Goal: Complete application form: Complete application form

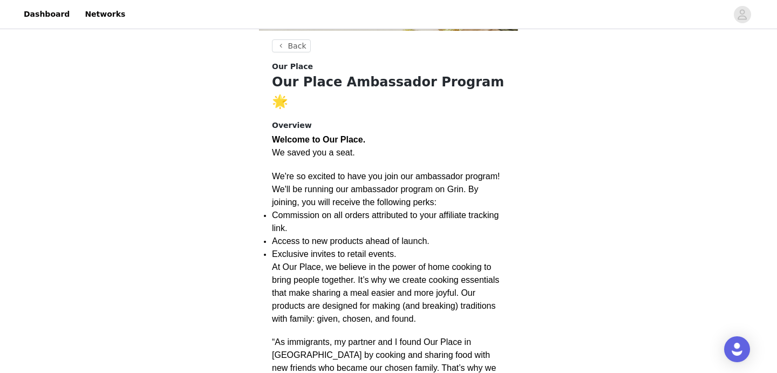
scroll to position [188, 0]
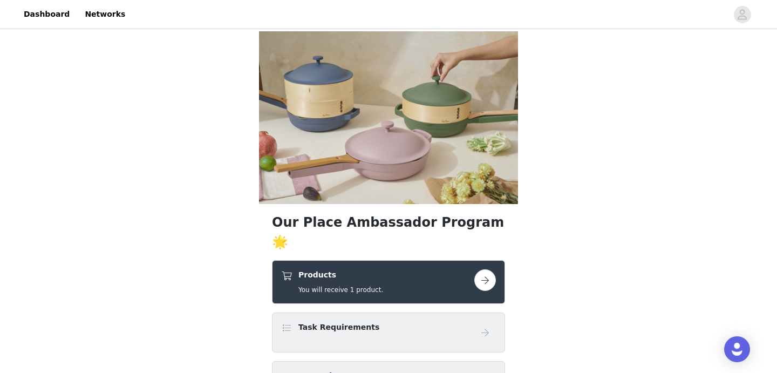
click at [488, 269] on button "button" at bounding box center [486, 280] width 22 height 22
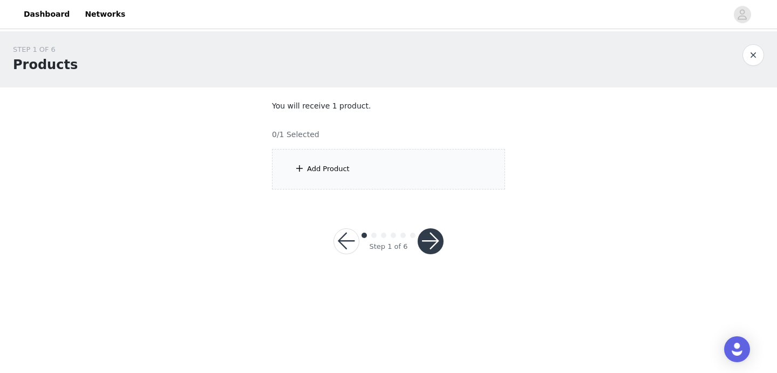
click at [329, 168] on div "Add Product" at bounding box center [328, 169] width 43 height 11
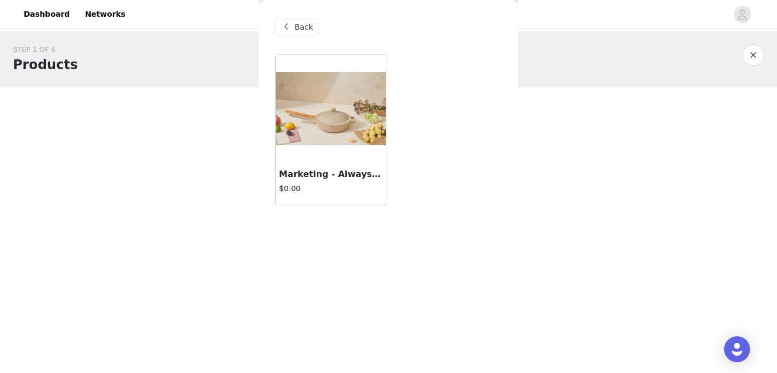
click at [335, 136] on img at bounding box center [331, 108] width 110 height 73
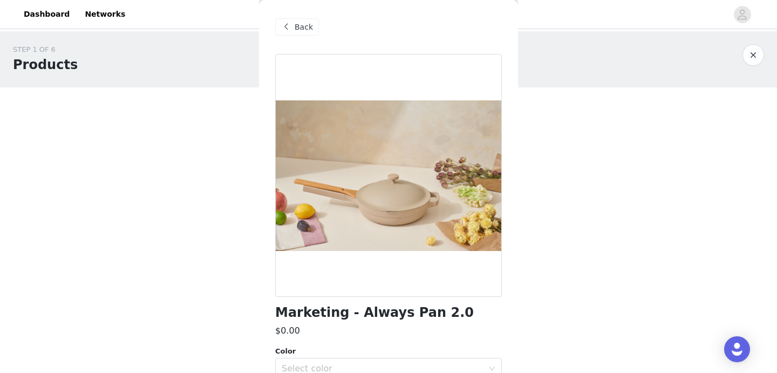
scroll to position [51, 0]
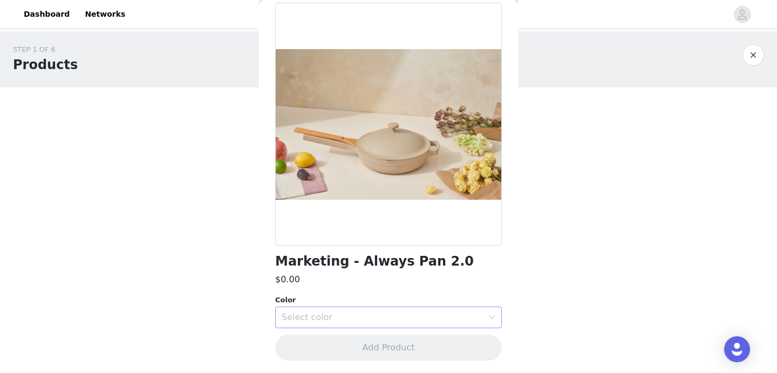
click at [369, 317] on div "Select color" at bounding box center [383, 317] width 202 height 11
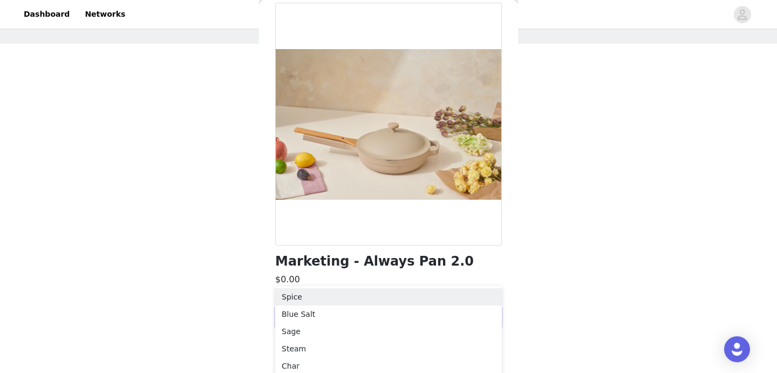
scroll to position [48, 0]
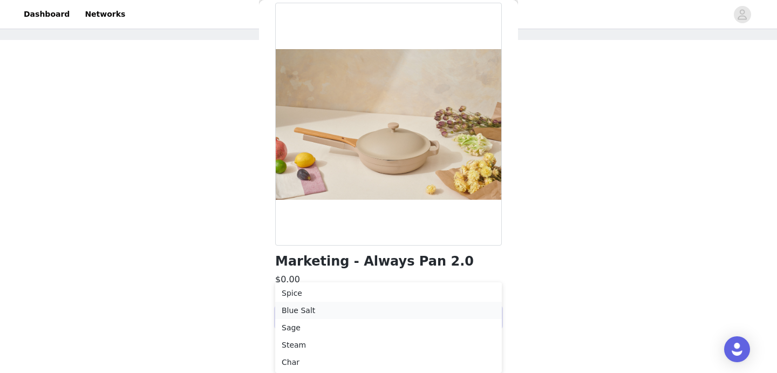
click at [325, 310] on li "Blue Salt" at bounding box center [388, 310] width 227 height 17
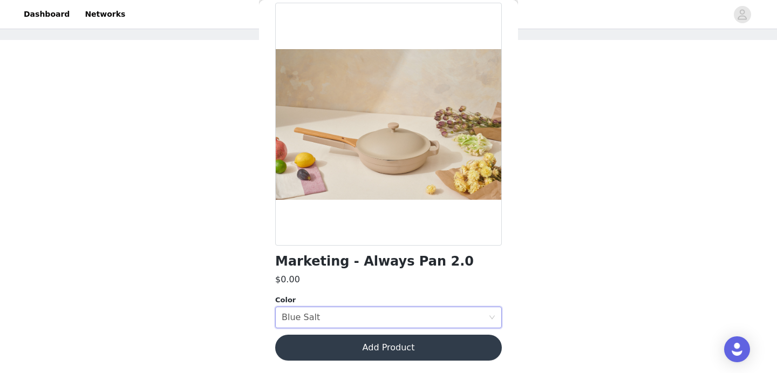
scroll to position [0, 0]
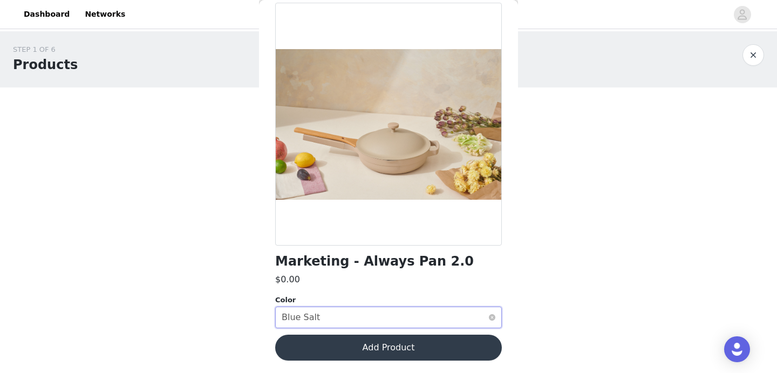
click at [341, 315] on div "Select color Blue Salt" at bounding box center [385, 317] width 207 height 21
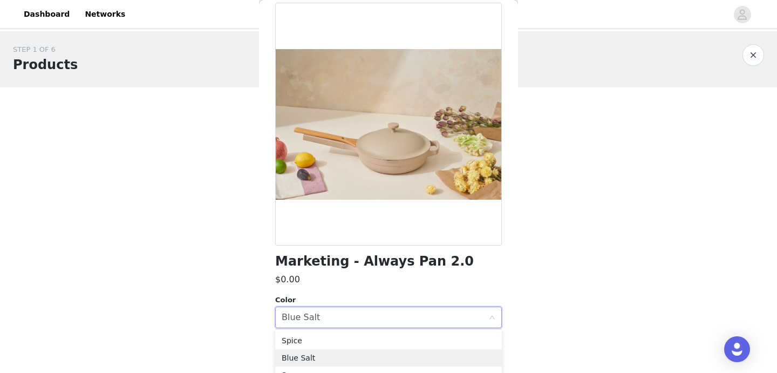
scroll to position [48, 0]
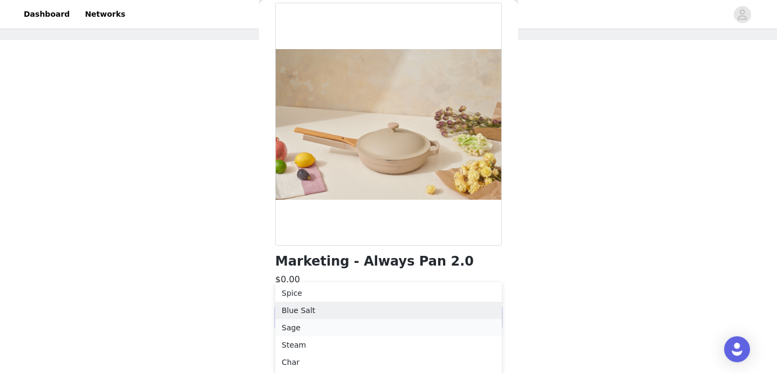
click at [323, 328] on li "Sage" at bounding box center [388, 327] width 227 height 17
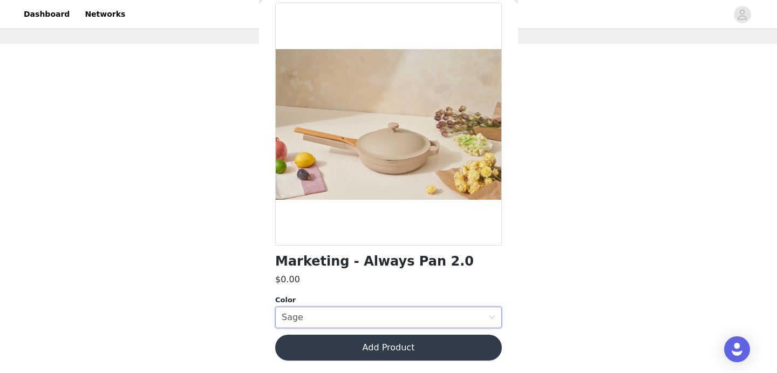
scroll to position [0, 0]
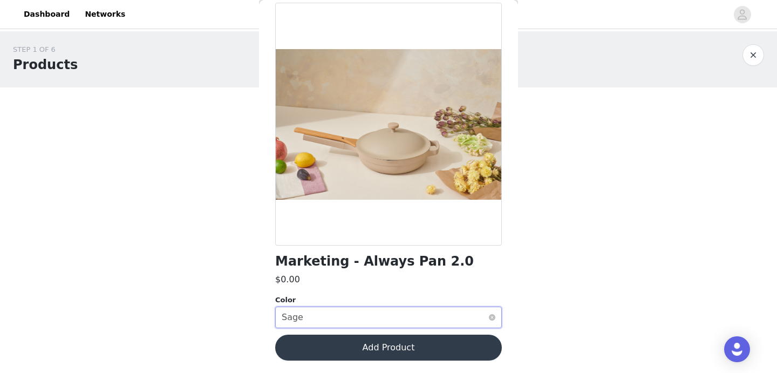
click at [354, 318] on div "Select color Sage" at bounding box center [385, 317] width 207 height 21
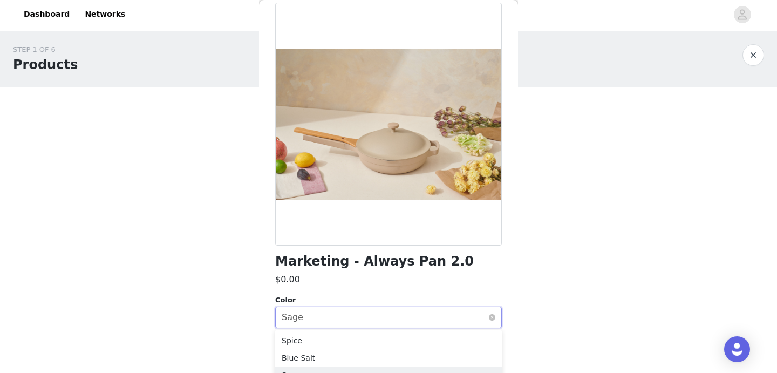
scroll to position [48, 0]
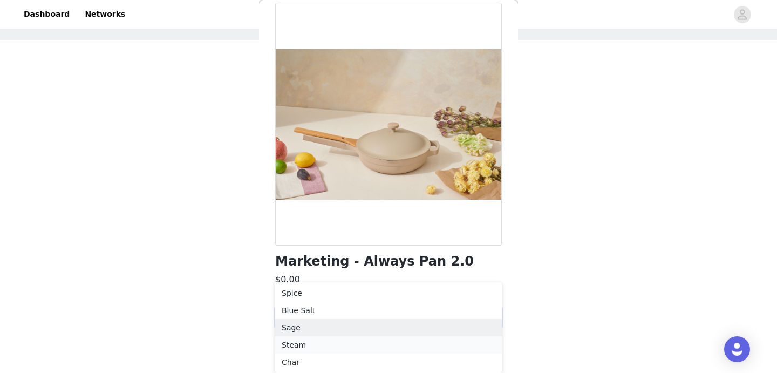
click at [326, 346] on li "Steam" at bounding box center [388, 344] width 227 height 17
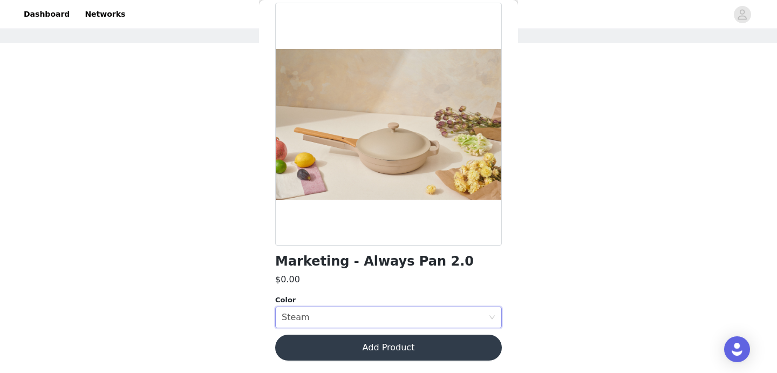
scroll to position [0, 0]
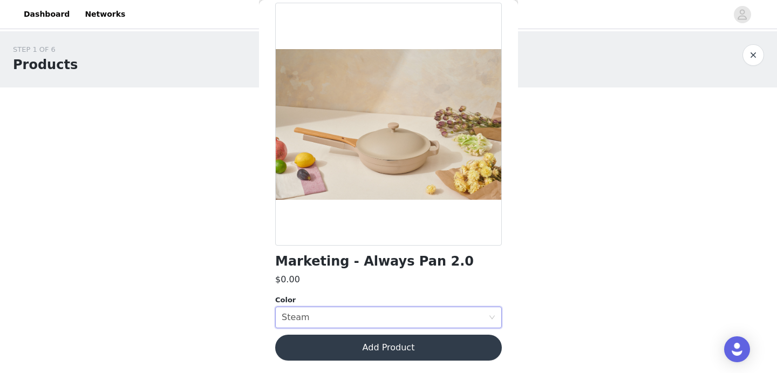
click at [335, 349] on button "Add Product" at bounding box center [388, 348] width 227 height 26
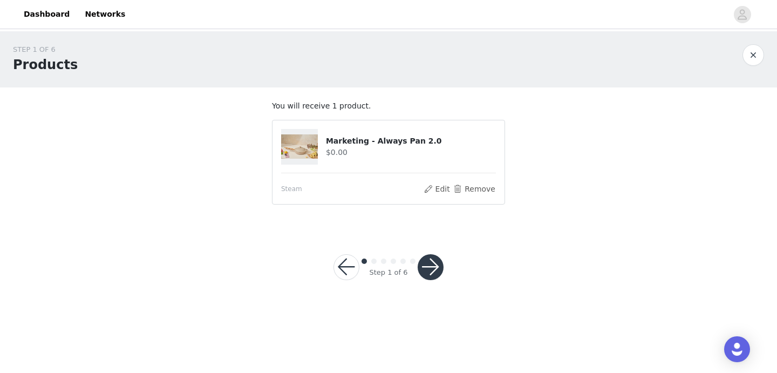
click at [428, 269] on button "button" at bounding box center [431, 267] width 26 height 26
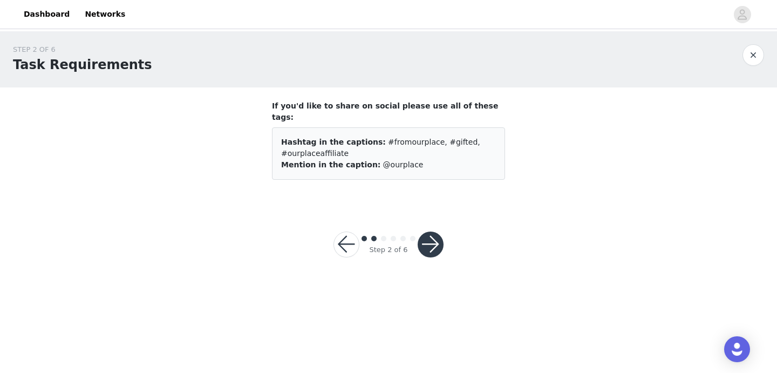
click at [435, 234] on button "button" at bounding box center [431, 245] width 26 height 26
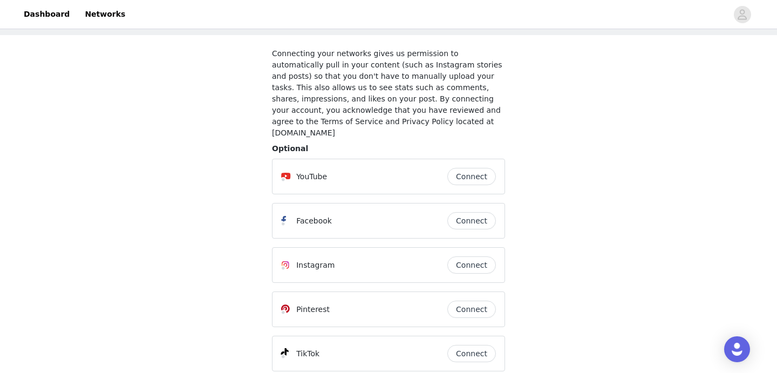
scroll to position [70, 0]
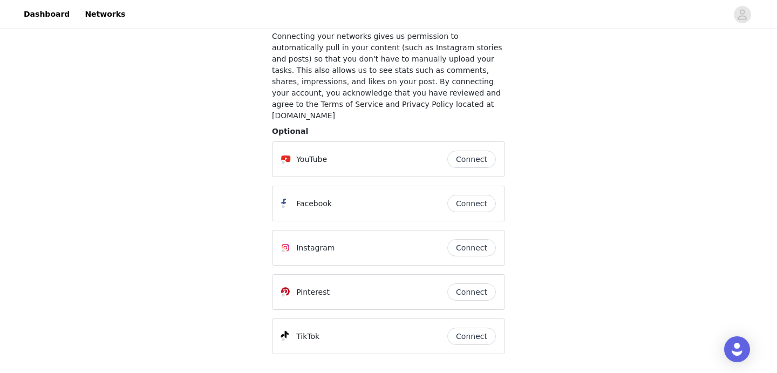
click at [465, 239] on button "Connect" at bounding box center [472, 247] width 49 height 17
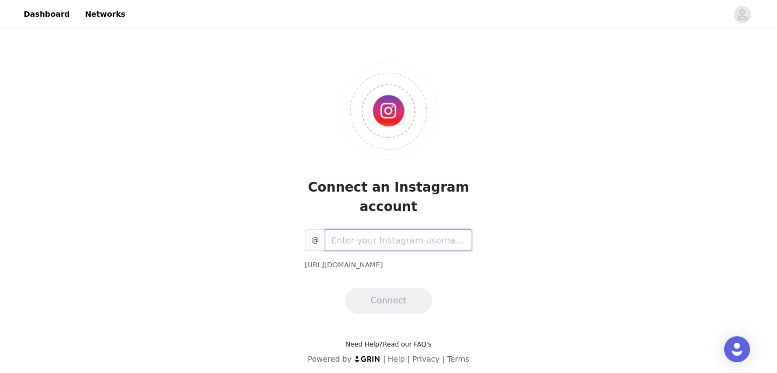
click at [380, 244] on input "text" at bounding box center [398, 240] width 147 height 22
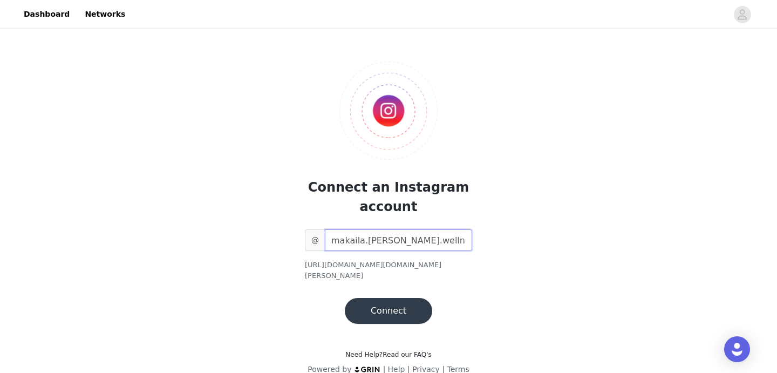
type input "makaila.nichols.wellness"
click at [390, 308] on button "Connect" at bounding box center [388, 311] width 87 height 26
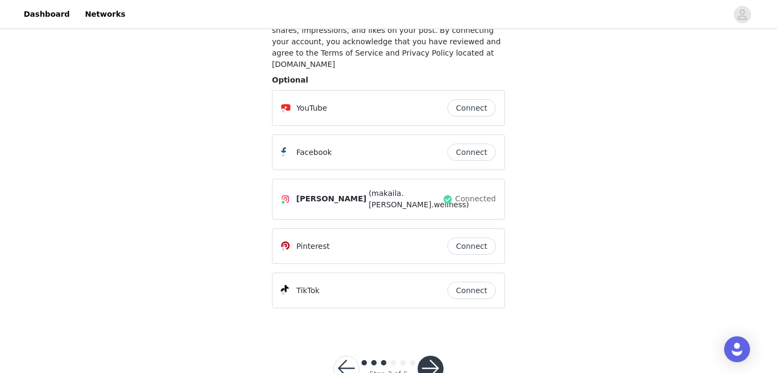
scroll to position [144, 0]
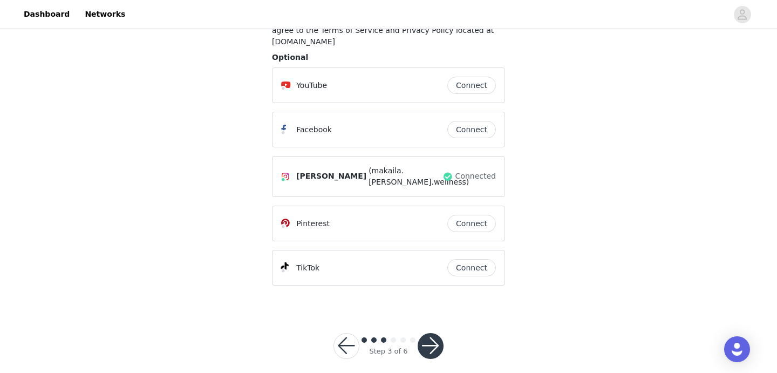
click at [432, 337] on button "button" at bounding box center [431, 346] width 26 height 26
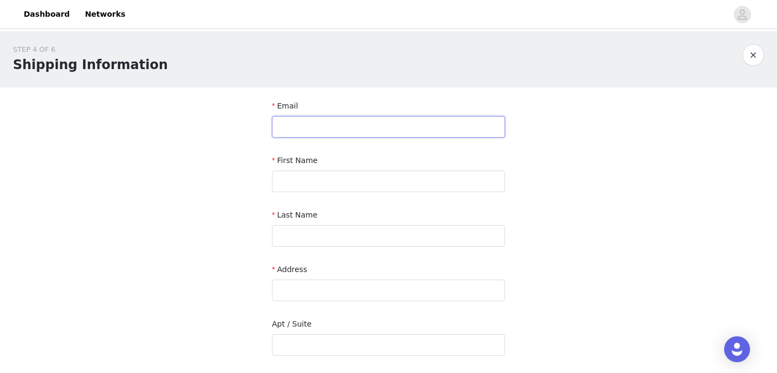
click at [307, 133] on input "text" at bounding box center [388, 127] width 233 height 22
type input "makailanicholswellness@gmail.com"
type input "Makaila"
type input "Nichols"
type input "4282 Hebbert Road"
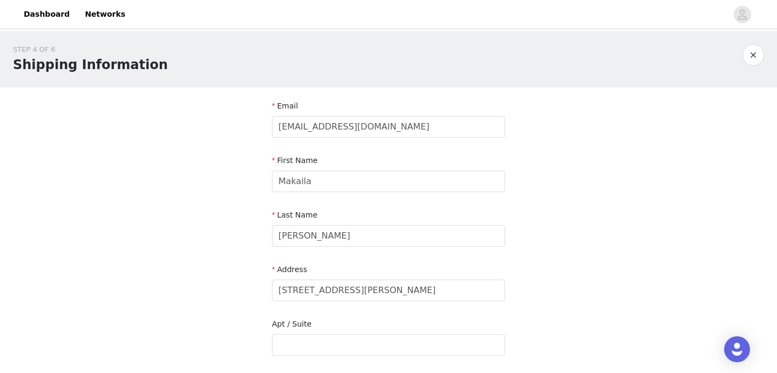
type input "Lake Country"
type input "V4V 2A8"
type input "2508267808"
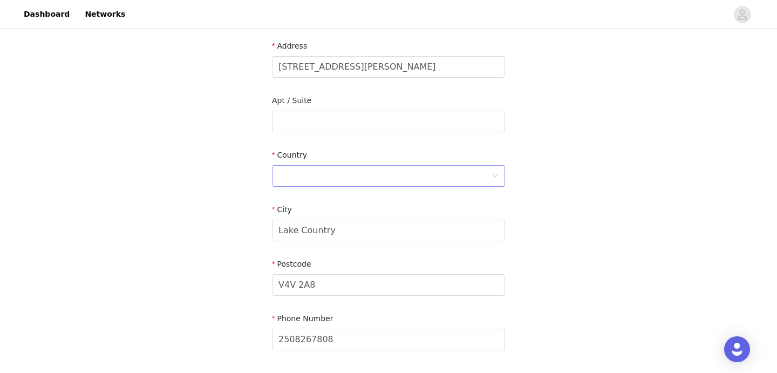
scroll to position [222, 0]
click at [350, 175] on div at bounding box center [385, 177] width 213 height 21
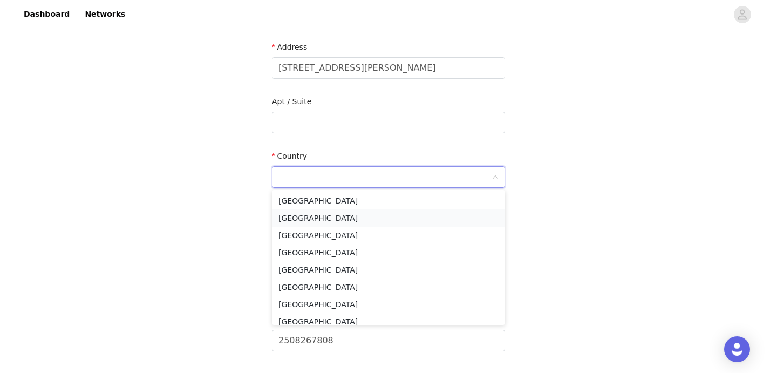
click at [333, 215] on li "Canada" at bounding box center [388, 217] width 233 height 17
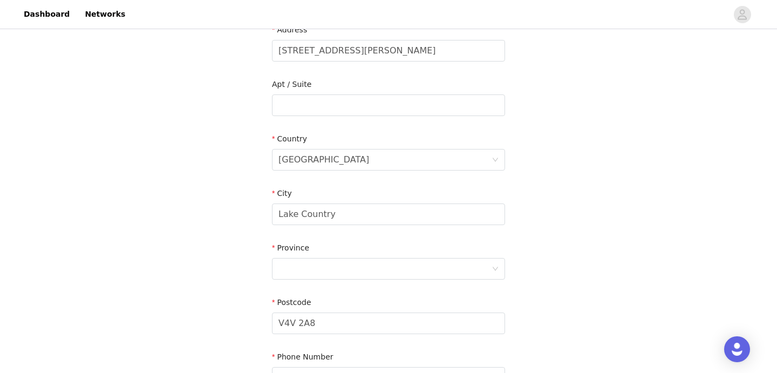
scroll to position [240, 0]
click at [455, 262] on div at bounding box center [385, 268] width 213 height 21
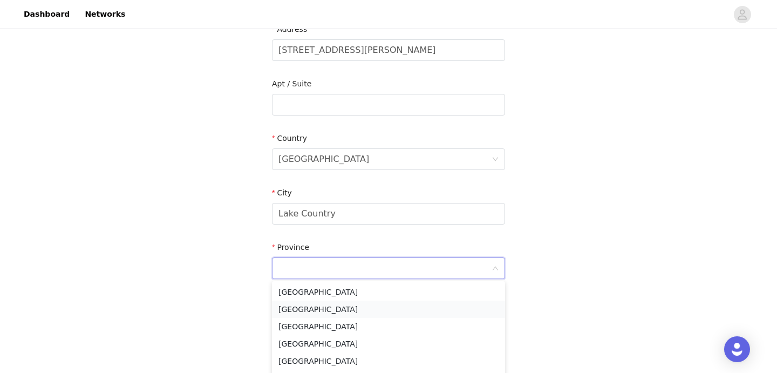
click at [366, 313] on li "British Columbia" at bounding box center [388, 309] width 233 height 17
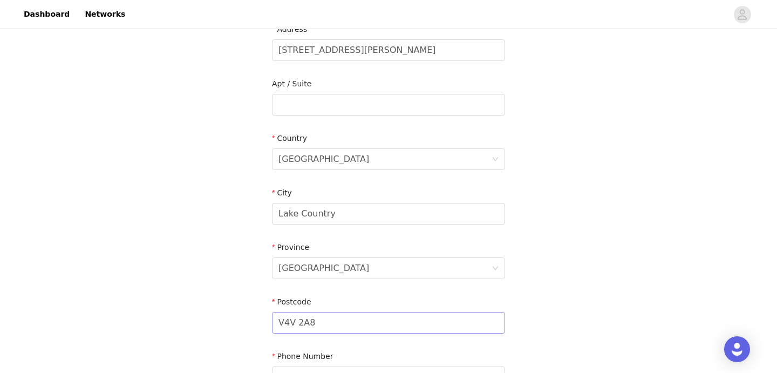
scroll to position [363, 0]
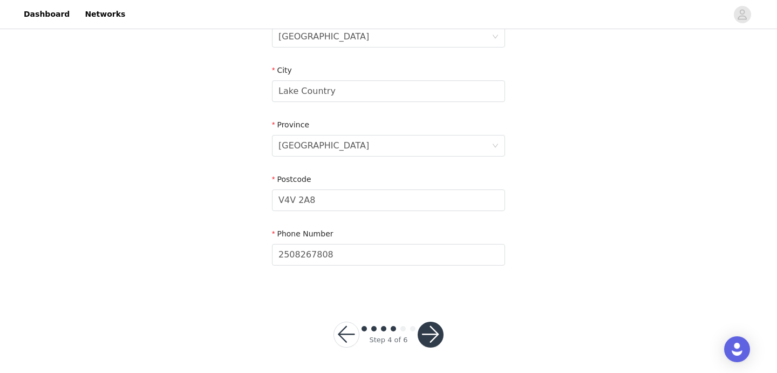
click at [430, 333] on button "button" at bounding box center [431, 335] width 26 height 26
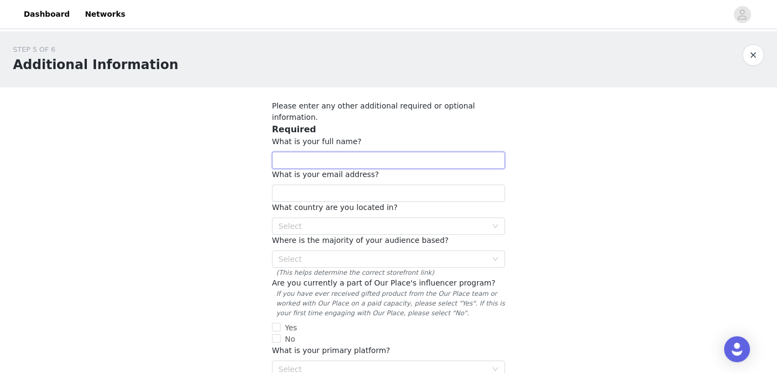
click at [324, 152] on input "text" at bounding box center [388, 160] width 233 height 17
type input "Makaila"
click at [312, 189] on input "text" at bounding box center [388, 193] width 233 height 17
type input "makailanicholswellness@gmail.com"
click at [330, 221] on div "Select" at bounding box center [383, 226] width 208 height 11
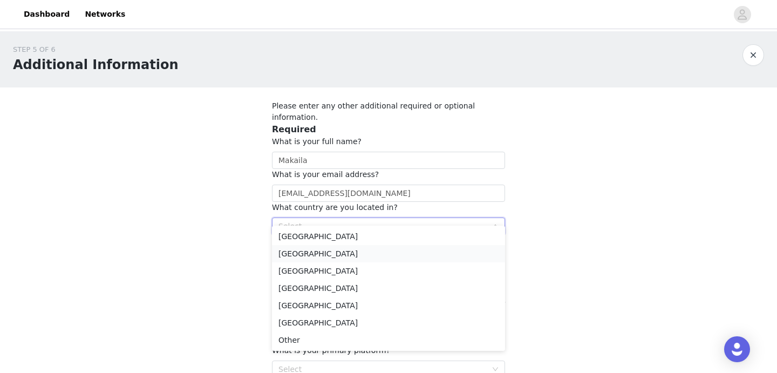
click at [313, 251] on li "Canada" at bounding box center [388, 253] width 233 height 17
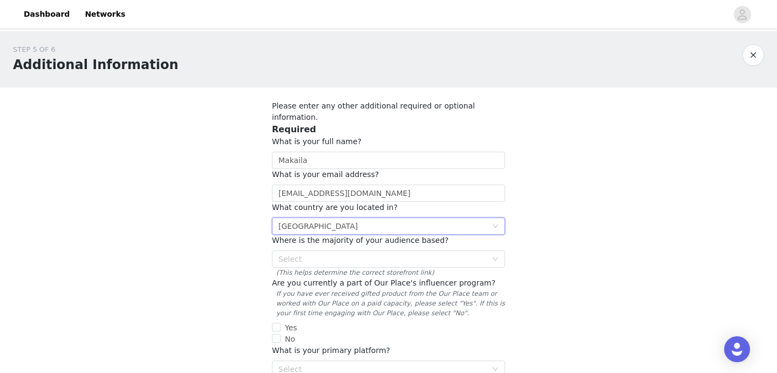
click at [313, 254] on div "Select" at bounding box center [383, 259] width 208 height 11
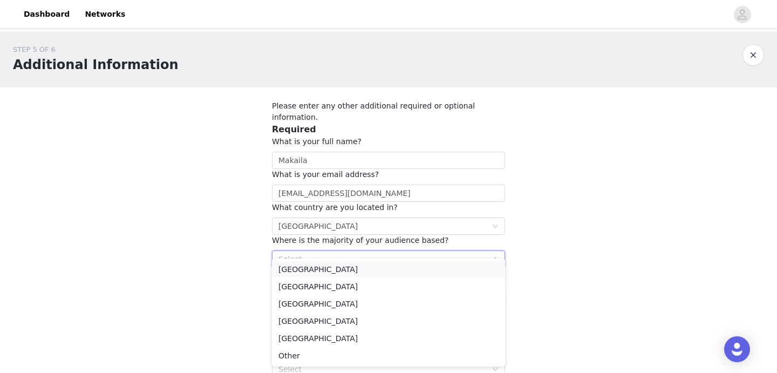
click at [313, 270] on li "United States" at bounding box center [388, 269] width 233 height 17
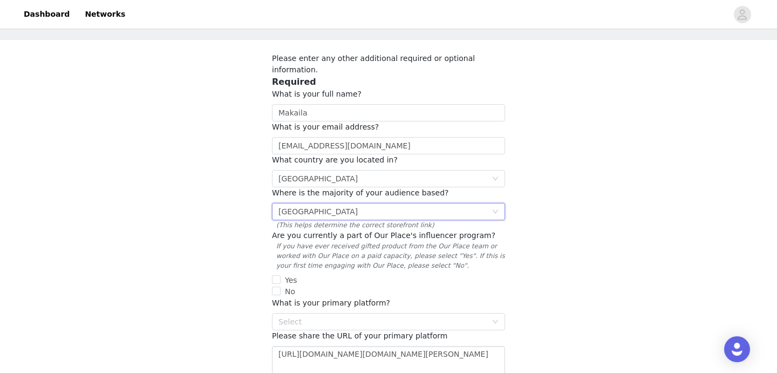
scroll to position [50, 0]
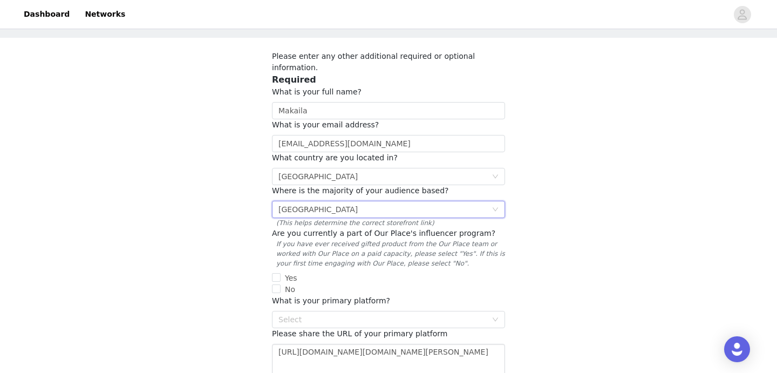
click at [341, 201] on div "Select United States" at bounding box center [385, 209] width 213 height 16
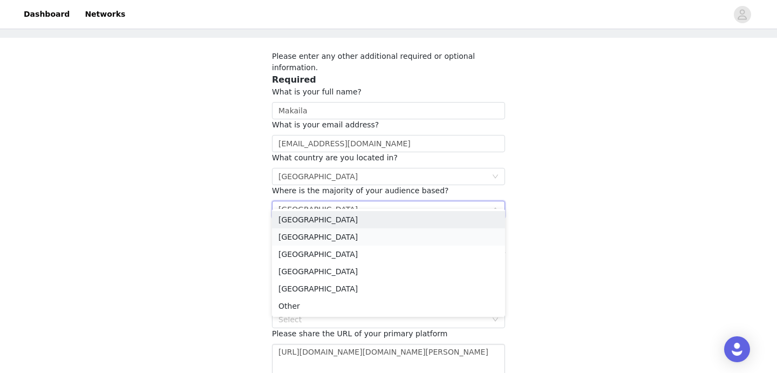
click at [339, 239] on li "Canada" at bounding box center [388, 236] width 233 height 17
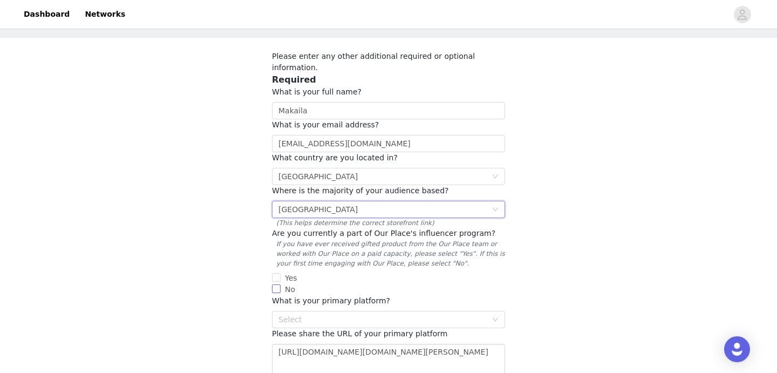
click at [280, 285] on input "No" at bounding box center [276, 289] width 9 height 9
checkbox input "true"
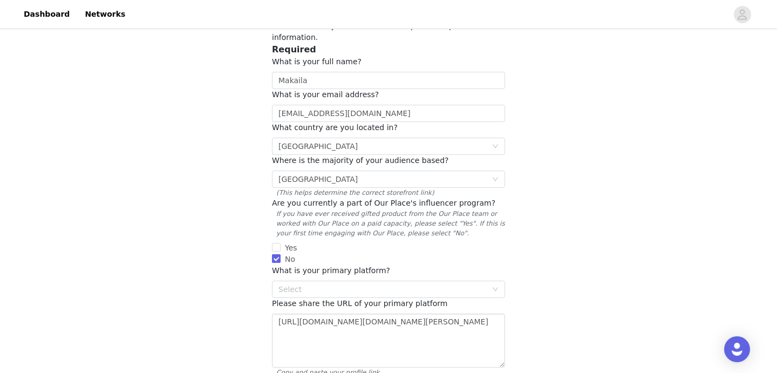
scroll to position [95, 0]
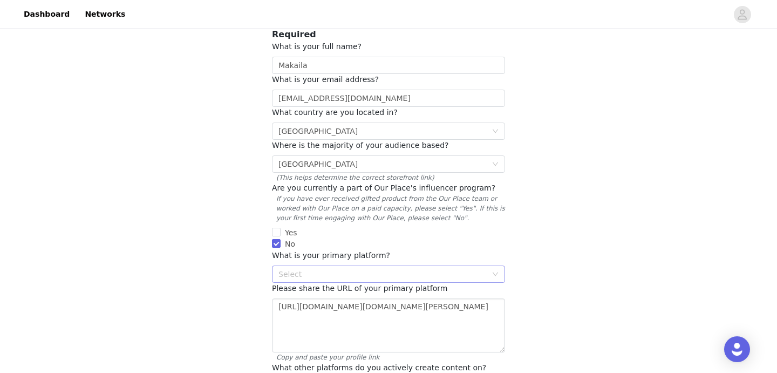
click at [302, 269] on div "Select" at bounding box center [383, 274] width 208 height 11
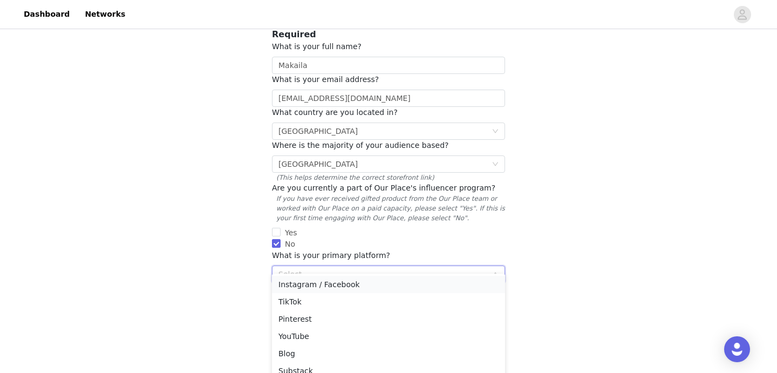
click at [304, 285] on li "Instagram / Facebook" at bounding box center [388, 284] width 233 height 17
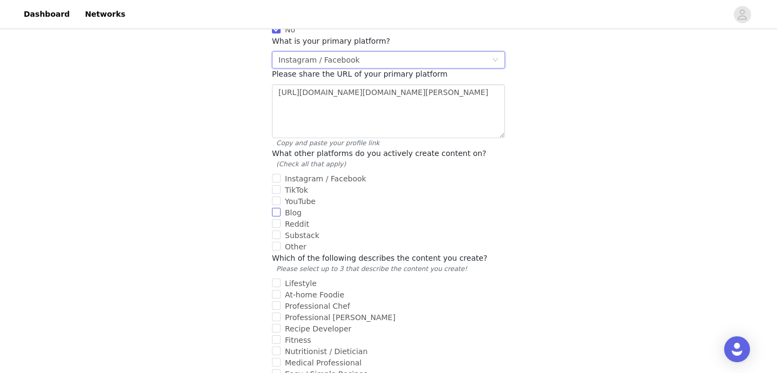
scroll to position [317, 0]
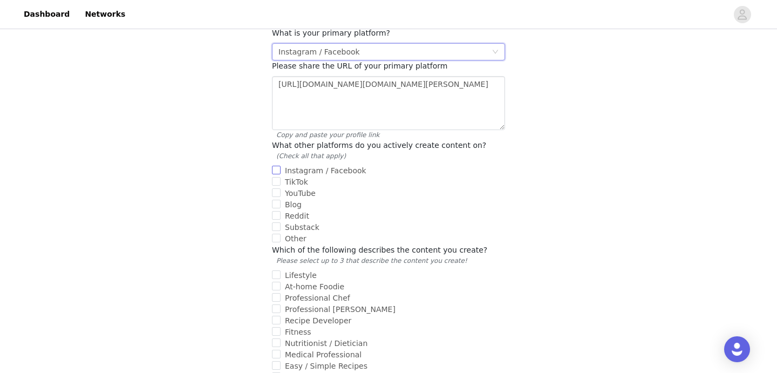
click at [279, 166] on input "Instagram / Facebook" at bounding box center [276, 170] width 9 height 9
checkbox input "true"
click at [281, 178] on span "TikTok" at bounding box center [297, 182] width 32 height 9
click at [281, 177] on input "TikTok" at bounding box center [276, 181] width 9 height 9
checkbox input "true"
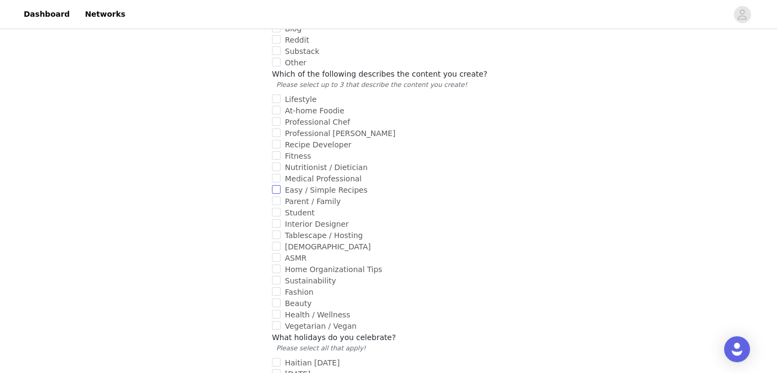
scroll to position [494, 0]
click at [279, 94] on input "Lifestyle" at bounding box center [276, 98] width 9 height 9
checkbox input "true"
click at [278, 309] on input "Health / Wellness" at bounding box center [276, 313] width 9 height 9
checkbox input "true"
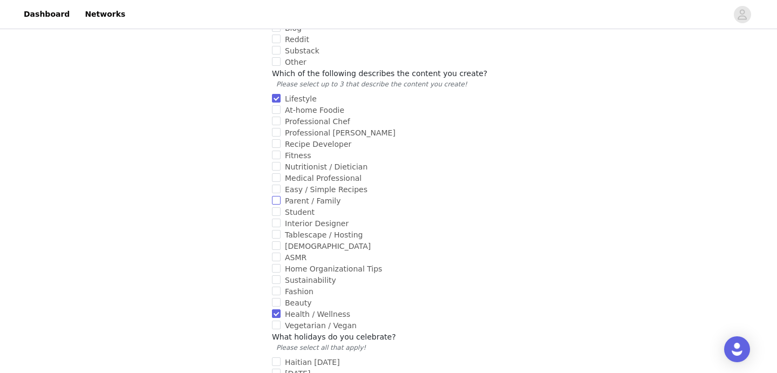
click at [276, 196] on input "Parent / Family" at bounding box center [276, 200] width 9 height 9
checkbox input "true"
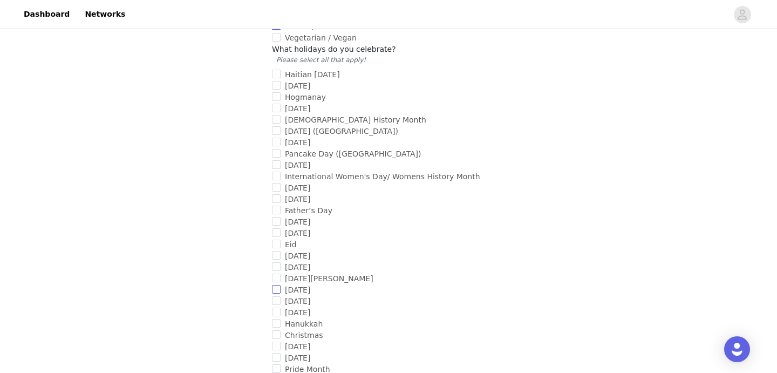
scroll to position [783, 0]
click at [279, 80] on input "New Year's Day" at bounding box center [276, 84] width 9 height 9
checkbox input "true"
click at [277, 125] on input "Family Day (CA)" at bounding box center [276, 129] width 9 height 9
checkbox input "true"
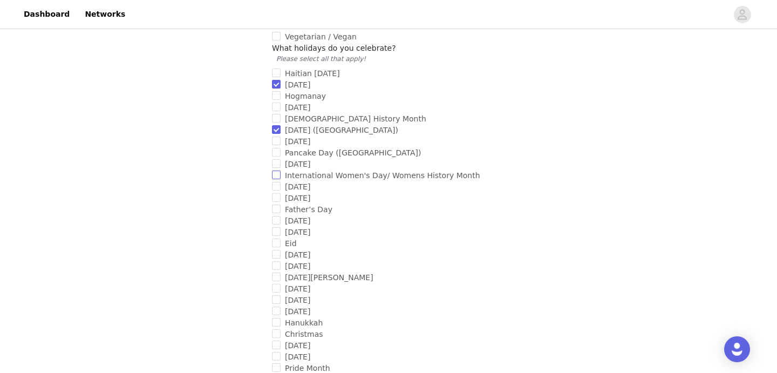
click at [277, 171] on input "International Women's Day/ Womens History Month" at bounding box center [276, 175] width 9 height 9
checkbox input "true"
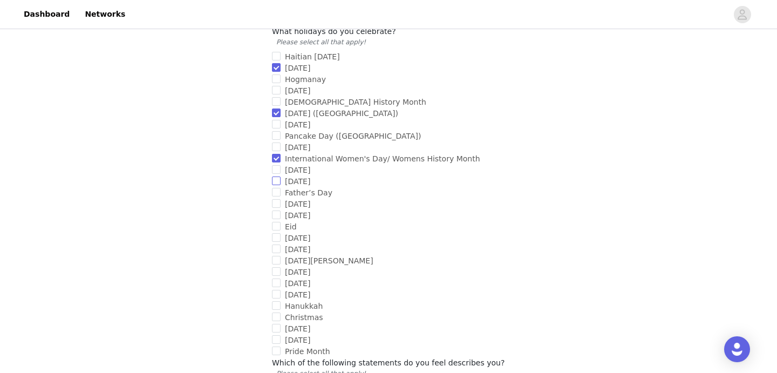
click at [278, 177] on input "Mother's Day" at bounding box center [276, 181] width 9 height 9
checkbox input "true"
click at [278, 188] on input "Father’s Day" at bounding box center [276, 192] width 9 height 9
checkbox input "true"
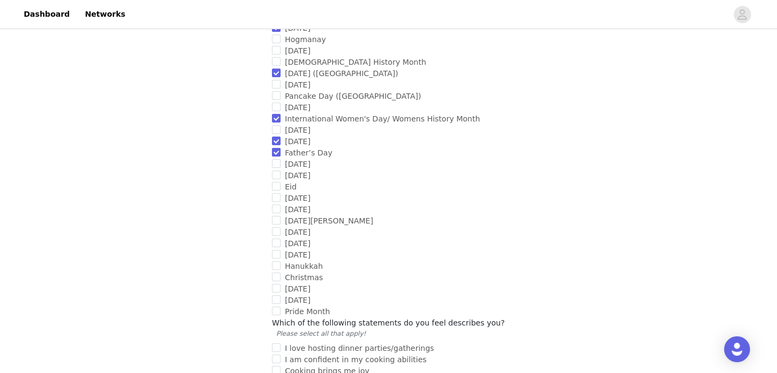
scroll to position [843, 0]
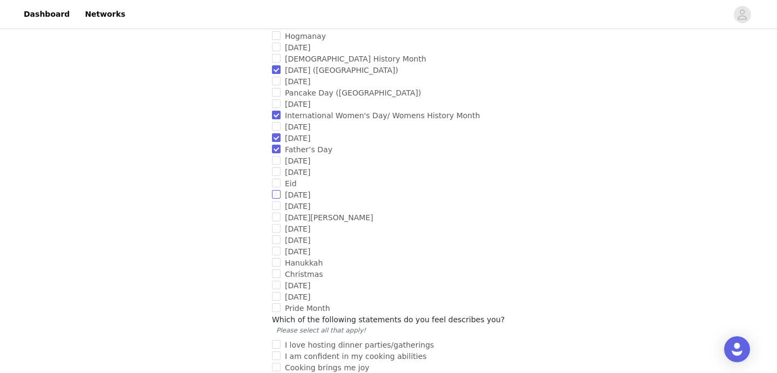
click at [277, 190] on input "Easter" at bounding box center [276, 194] width 9 height 9
checkbox input "true"
click at [278, 235] on input "Earth Day" at bounding box center [276, 239] width 9 height 9
checkbox input "true"
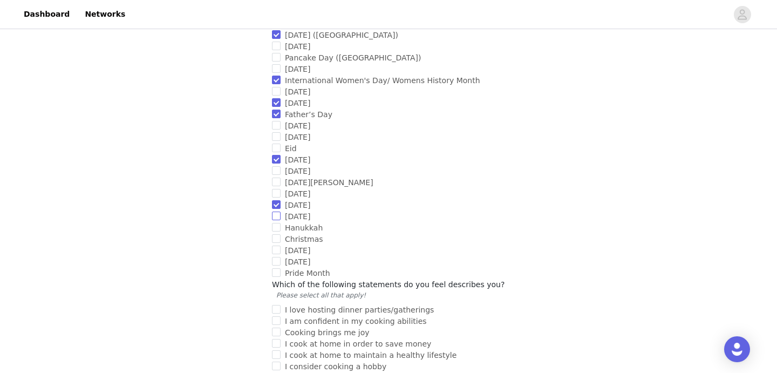
scroll to position [883, 0]
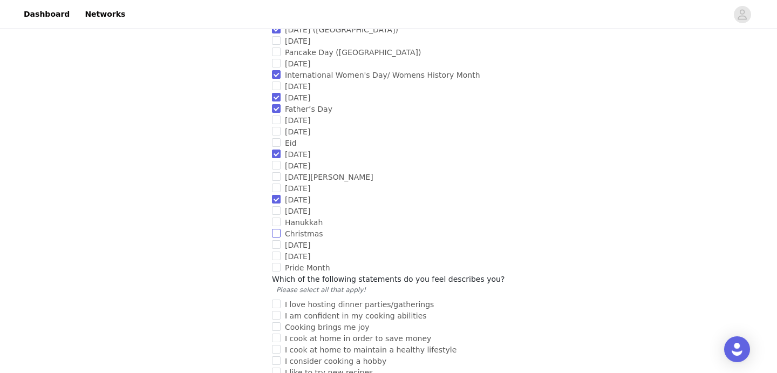
click at [275, 229] on input "Christmas" at bounding box center [276, 233] width 9 height 9
checkbox input "true"
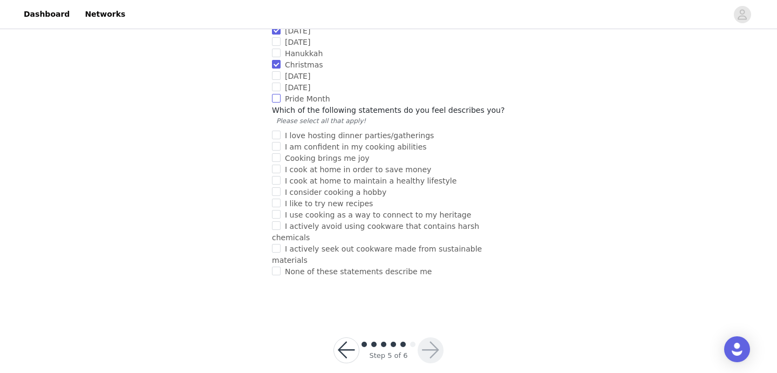
scroll to position [1052, 0]
click at [279, 131] on input "I love hosting dinner parties/gatherings" at bounding box center [276, 135] width 9 height 9
checkbox input "true"
click at [279, 143] on input "I am confident in my cooking abilities" at bounding box center [276, 147] width 9 height 9
checkbox input "true"
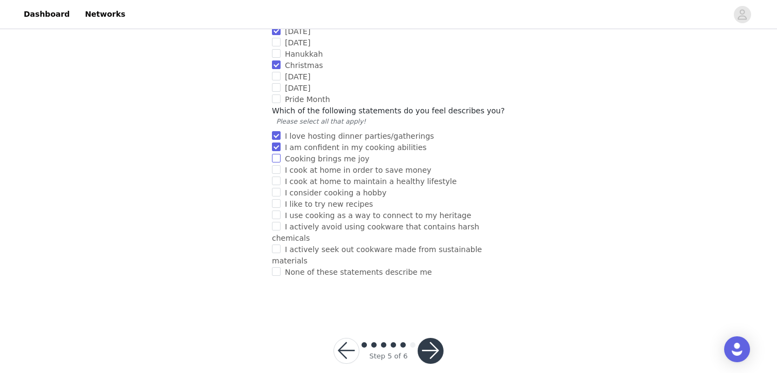
click at [278, 154] on input "Cooking brings me joy" at bounding box center [276, 158] width 9 height 9
checkbox input "true"
click at [278, 165] on input "I cook at home in order to save money" at bounding box center [276, 169] width 9 height 9
checkbox input "true"
click at [277, 177] on input "I cook at home to maintain a healthy lifestyle" at bounding box center [276, 181] width 9 height 9
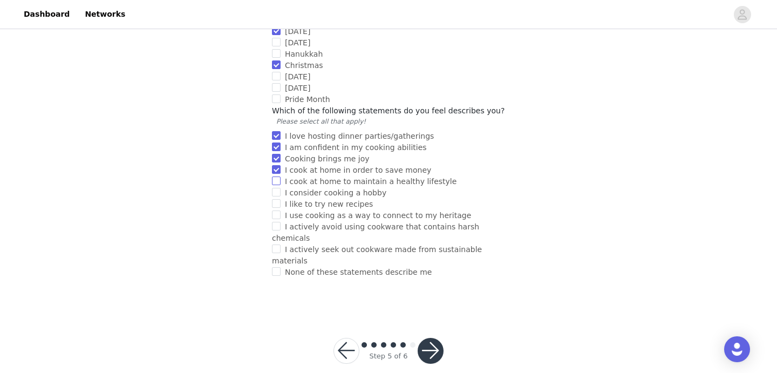
checkbox input "true"
click at [276, 188] on input "I consider cooking a hobby" at bounding box center [276, 192] width 9 height 9
checkbox input "true"
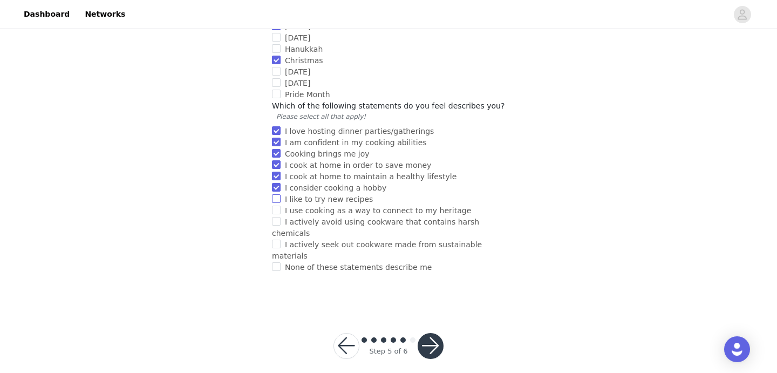
click at [276, 194] on input "I like to try new recipes" at bounding box center [276, 198] width 9 height 9
checkbox input "true"
click at [275, 217] on input "I actively avoid using cookware that contains harsh chemicals" at bounding box center [276, 221] width 9 height 9
checkbox input "true"
click at [274, 239] on label "I actively seek out cookware made from sustainable materials" at bounding box center [386, 250] width 229 height 23
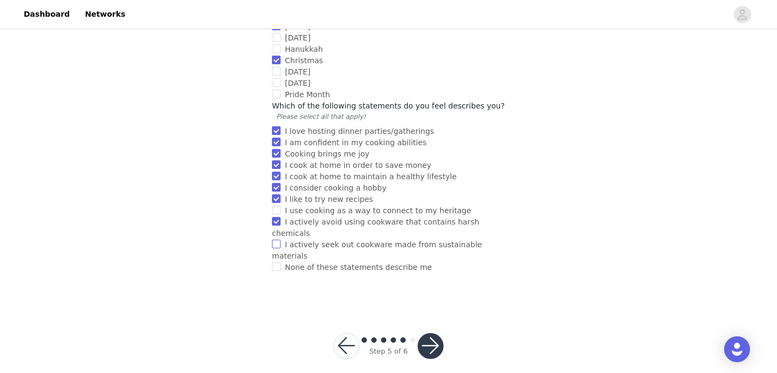
click at [274, 240] on input "I actively seek out cookware made from sustainable materials" at bounding box center [276, 244] width 9 height 9
checkbox input "true"
click at [427, 333] on button "button" at bounding box center [431, 346] width 26 height 26
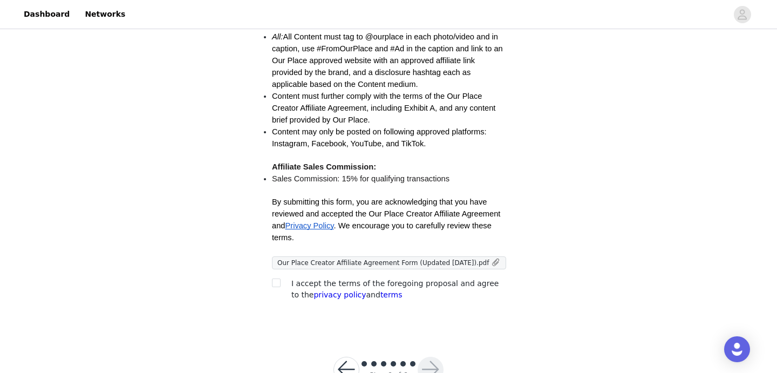
scroll to position [330, 0]
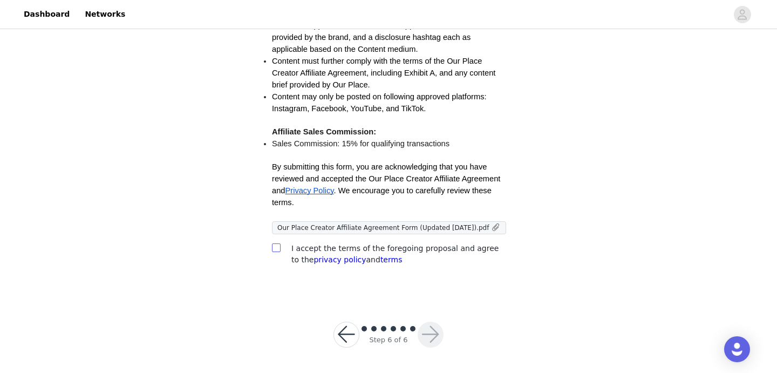
click at [276, 247] on input "checkbox" at bounding box center [276, 247] width 8 height 8
checkbox input "true"
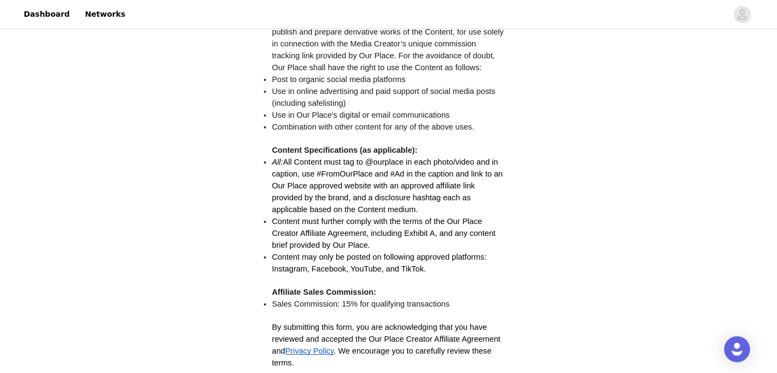
scroll to position [155, 0]
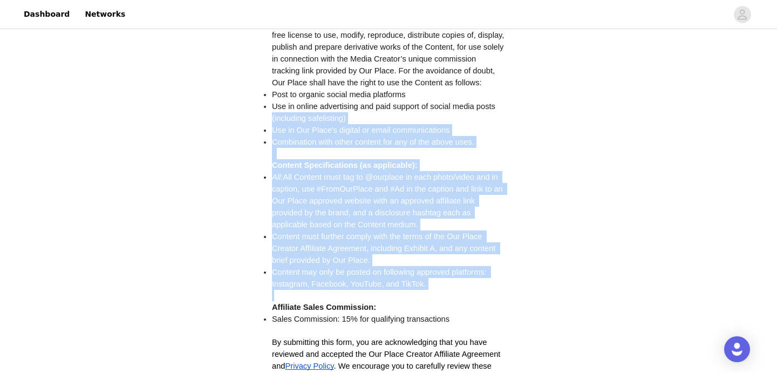
drag, startPoint x: 439, startPoint y: 290, endPoint x: 251, endPoint y: 117, distance: 256.0
click at [251, 117] on div "STEP 6 OF 6 Content Rights You must agree to these content rights to participat…" at bounding box center [388, 173] width 777 height 595
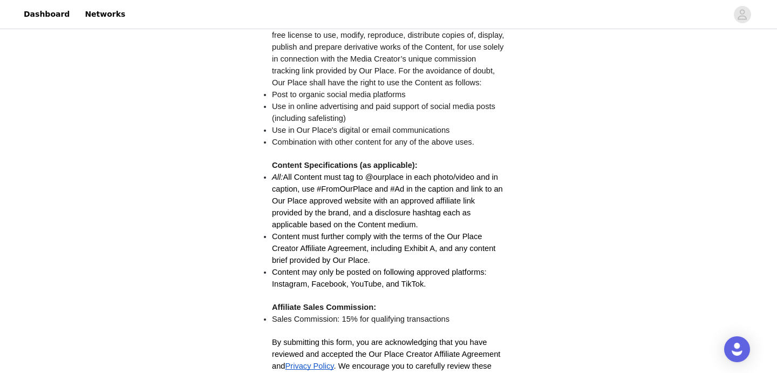
click at [242, 169] on div "STEP 6 OF 6 Content Rights You must agree to these content rights to participat…" at bounding box center [388, 173] width 777 height 595
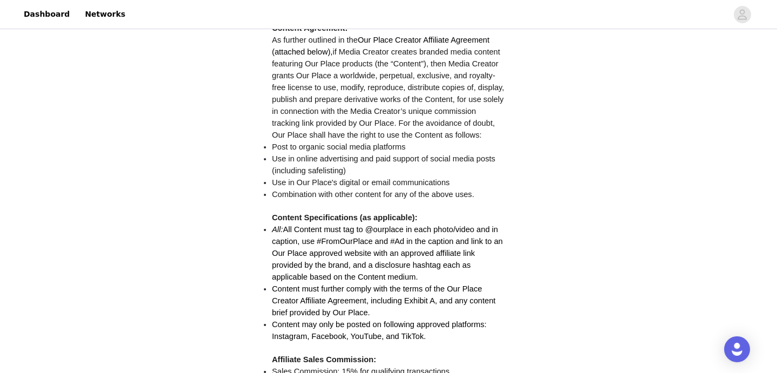
scroll to position [330, 0]
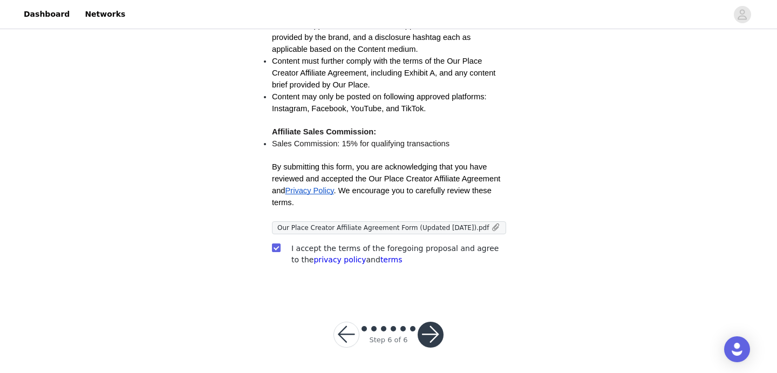
click at [426, 339] on button "button" at bounding box center [431, 335] width 26 height 26
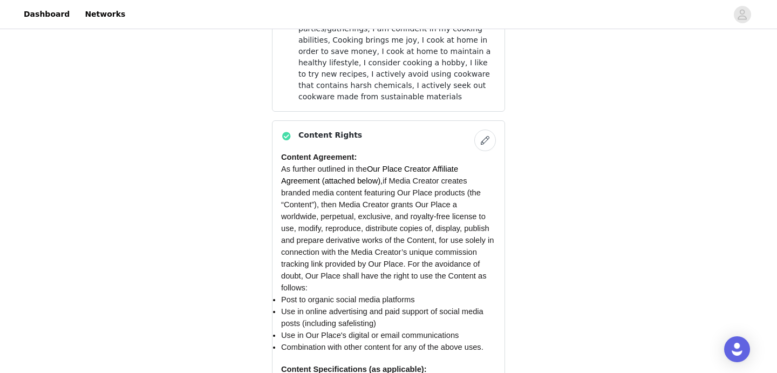
scroll to position [981, 0]
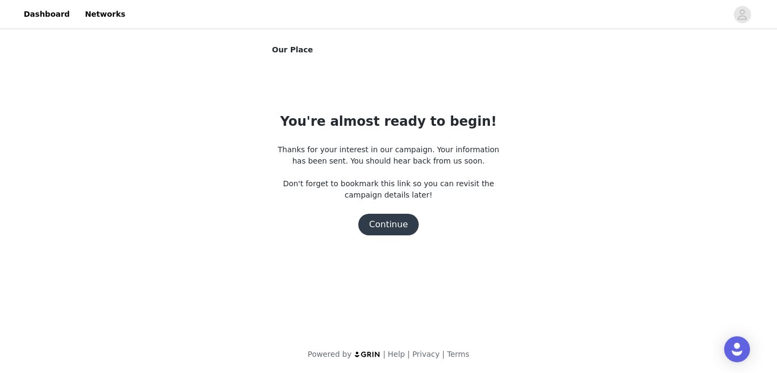
scroll to position [0, 0]
click at [387, 225] on button "Continue" at bounding box center [388, 225] width 60 height 22
